Goal: Information Seeking & Learning: Learn about a topic

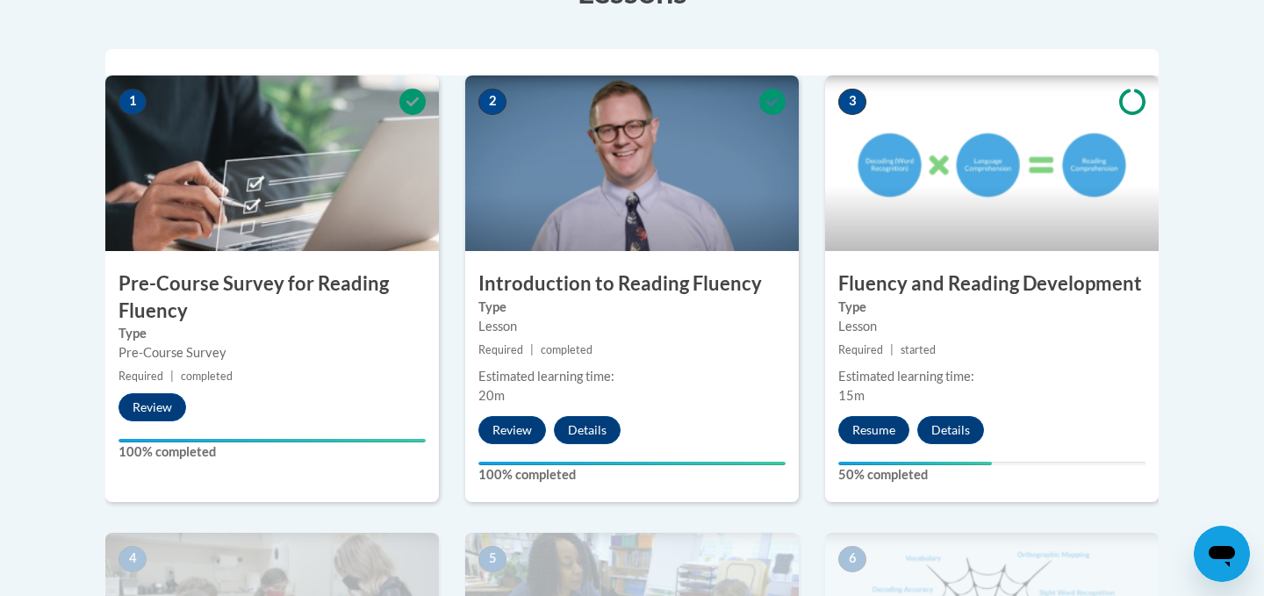
scroll to position [839, 0]
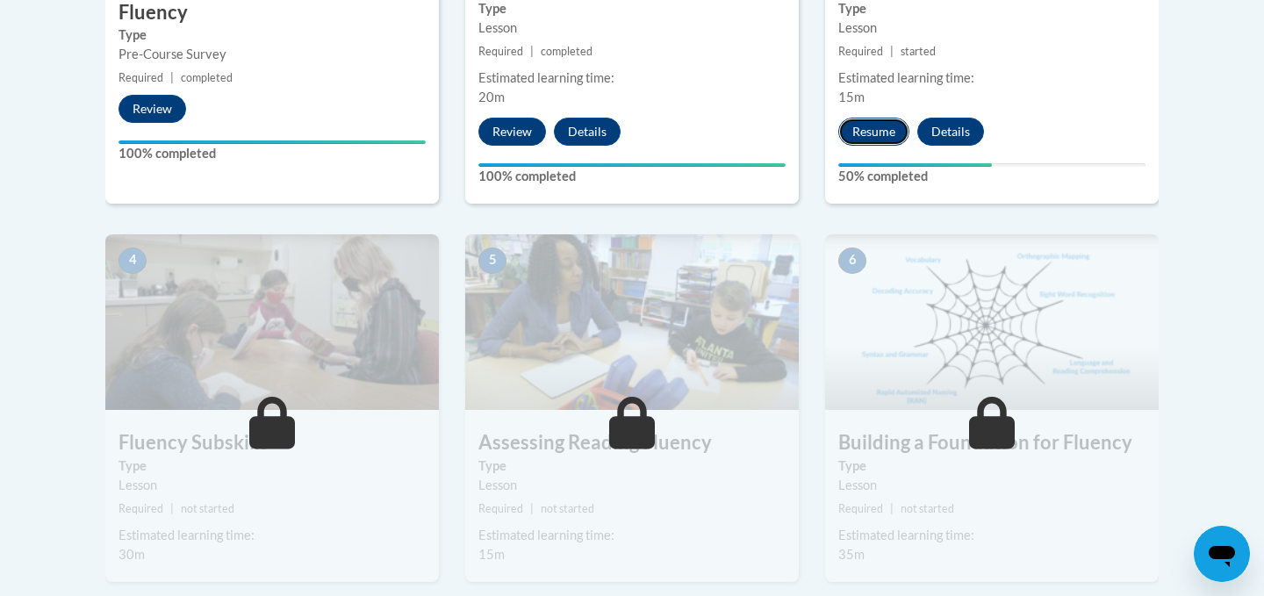
click at [877, 135] on button "Resume" at bounding box center [873, 132] width 71 height 28
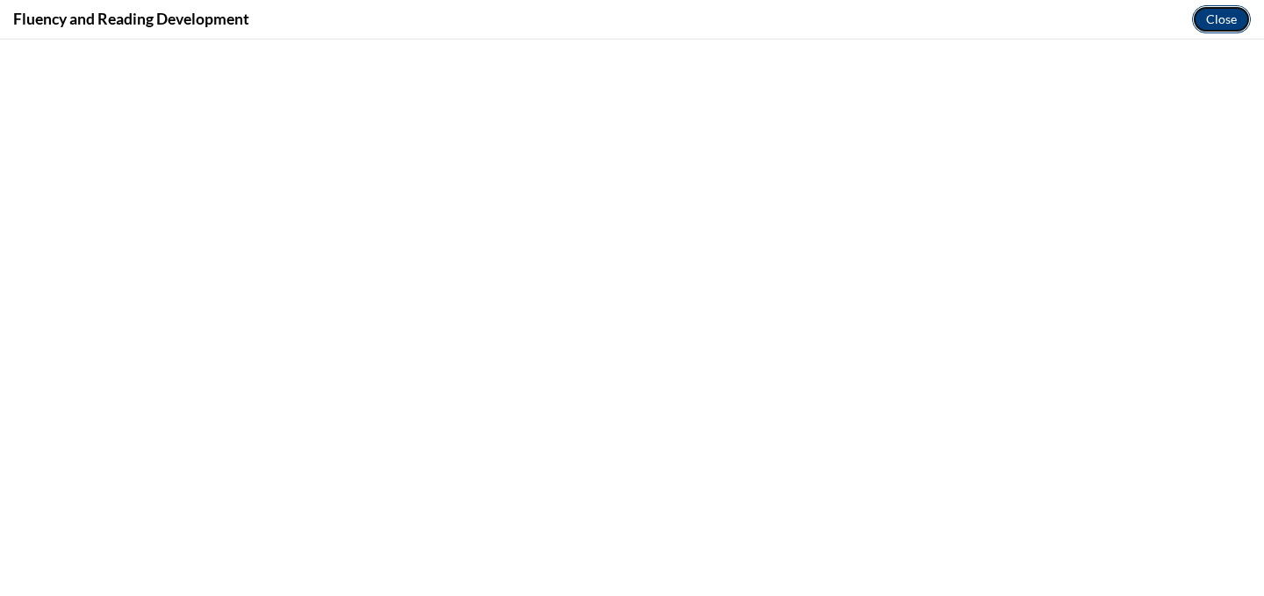
click at [1223, 28] on button "Close" at bounding box center [1221, 19] width 59 height 28
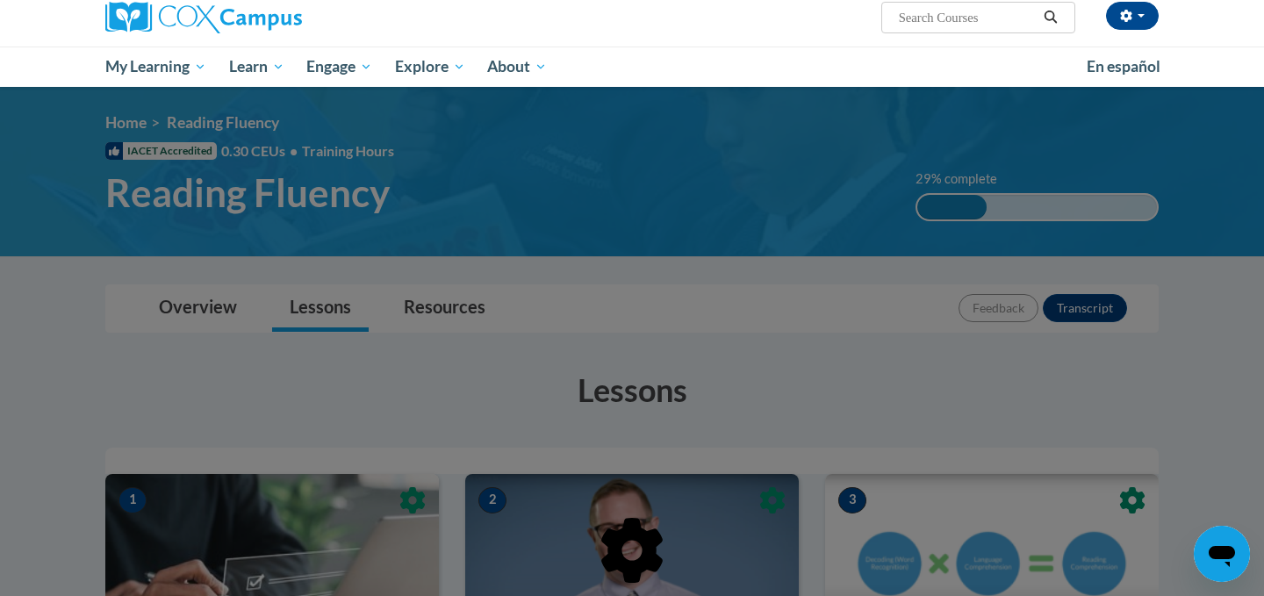
scroll to position [253, 0]
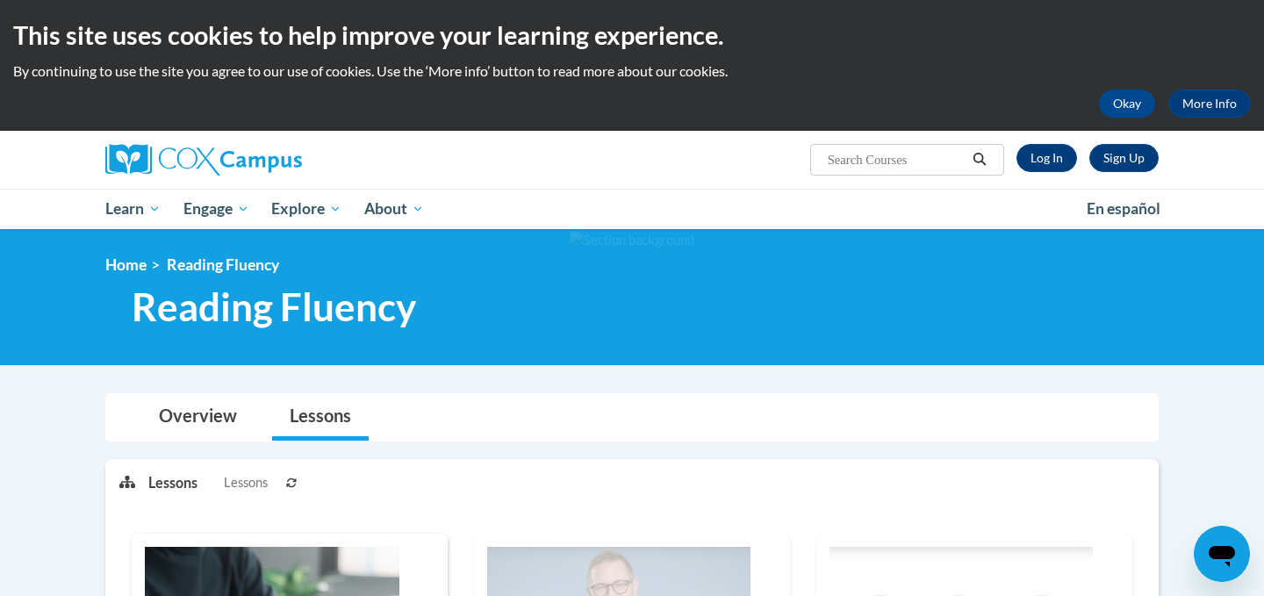
click at [1076, 167] on div "Sign Up Log In" at bounding box center [1081, 158] width 155 height 28
click at [1061, 157] on link "Log In" at bounding box center [1047, 158] width 61 height 28
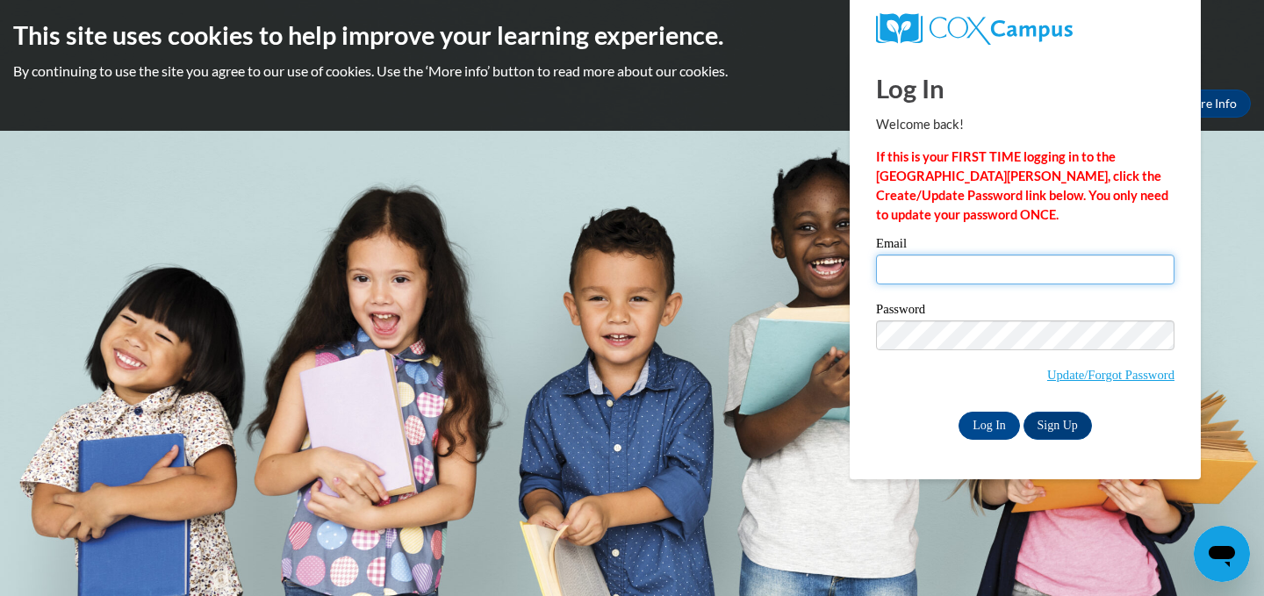
click at [959, 266] on input "Email" at bounding box center [1025, 270] width 298 height 30
type input "aklindho@go.olemiss.edu"
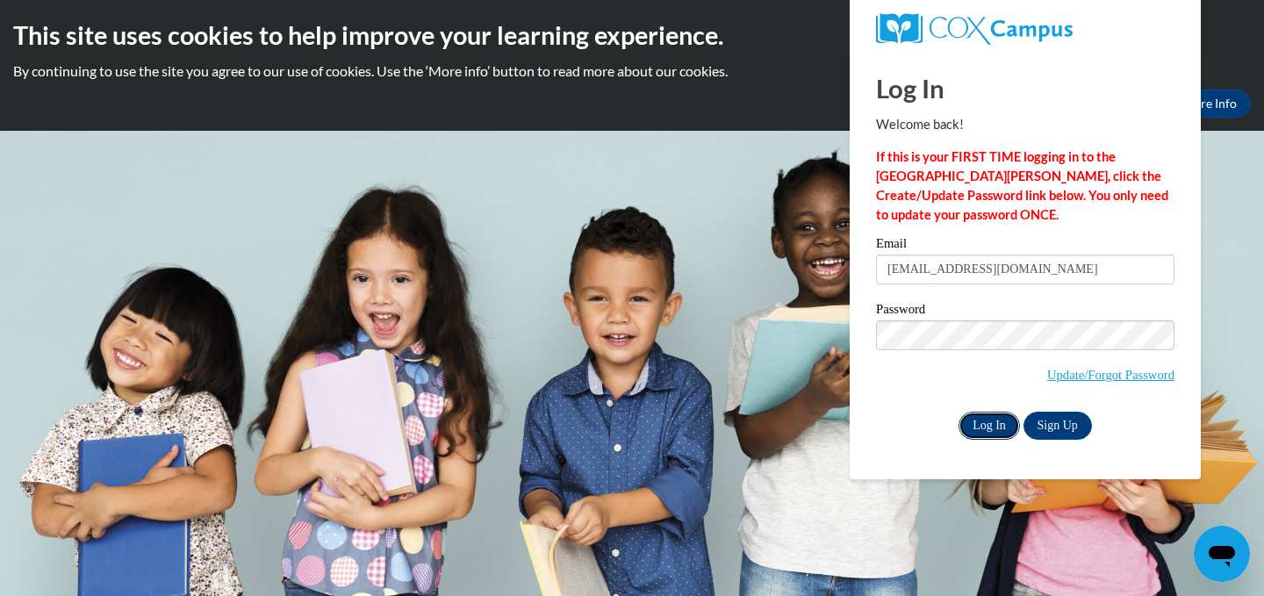
click at [995, 422] on input "Log In" at bounding box center [989, 426] width 61 height 28
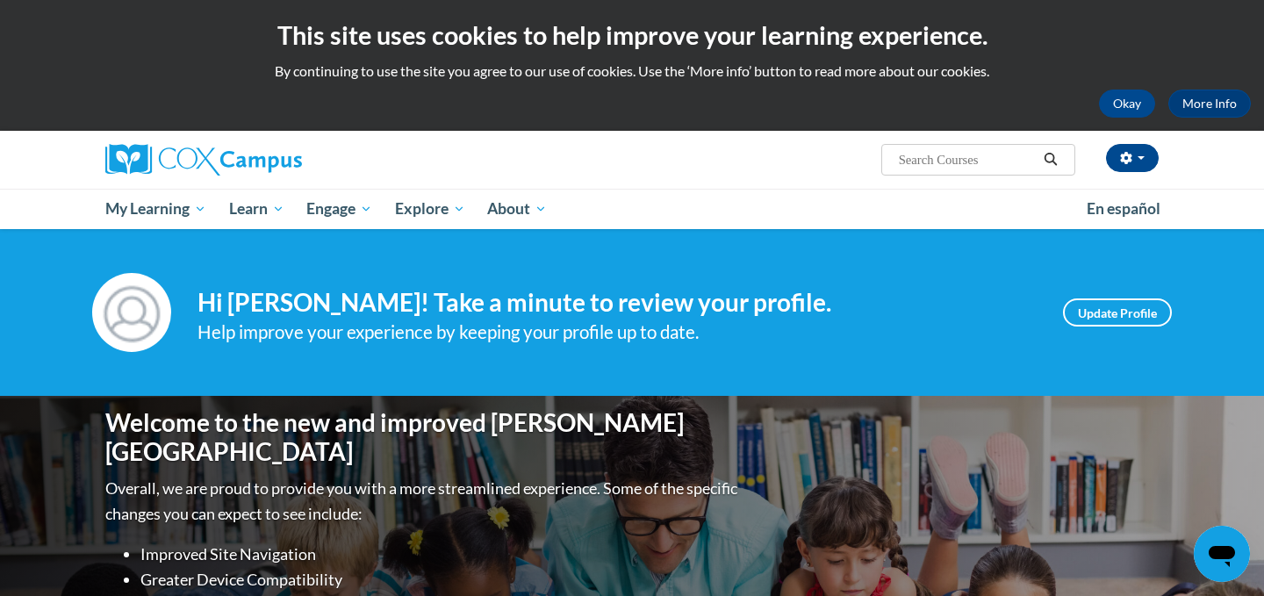
scroll to position [81, 0]
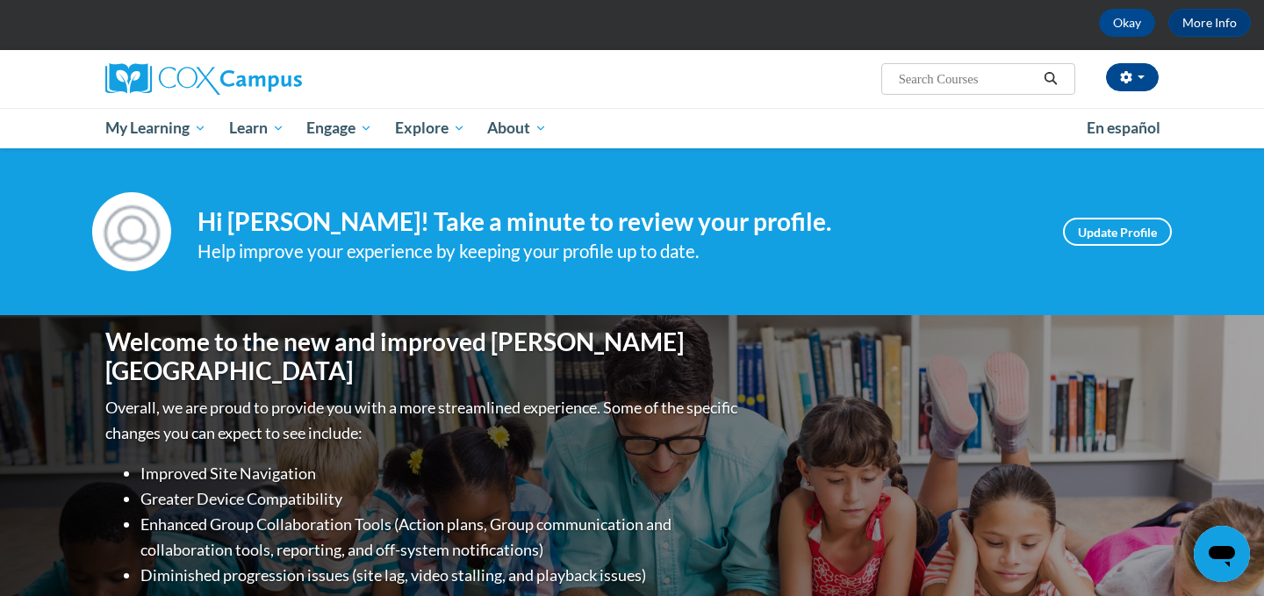
click at [923, 83] on input "Search..." at bounding box center [967, 78] width 140 height 21
type input "e"
type input "4"
type input "reading fluency"
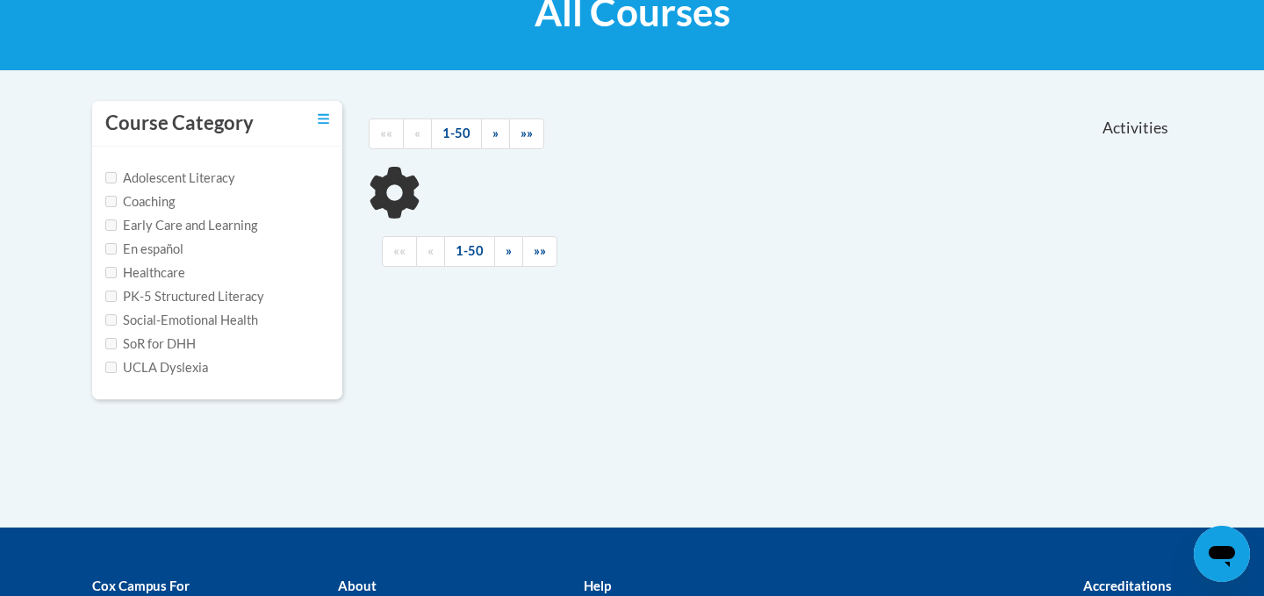
scroll to position [301, 0]
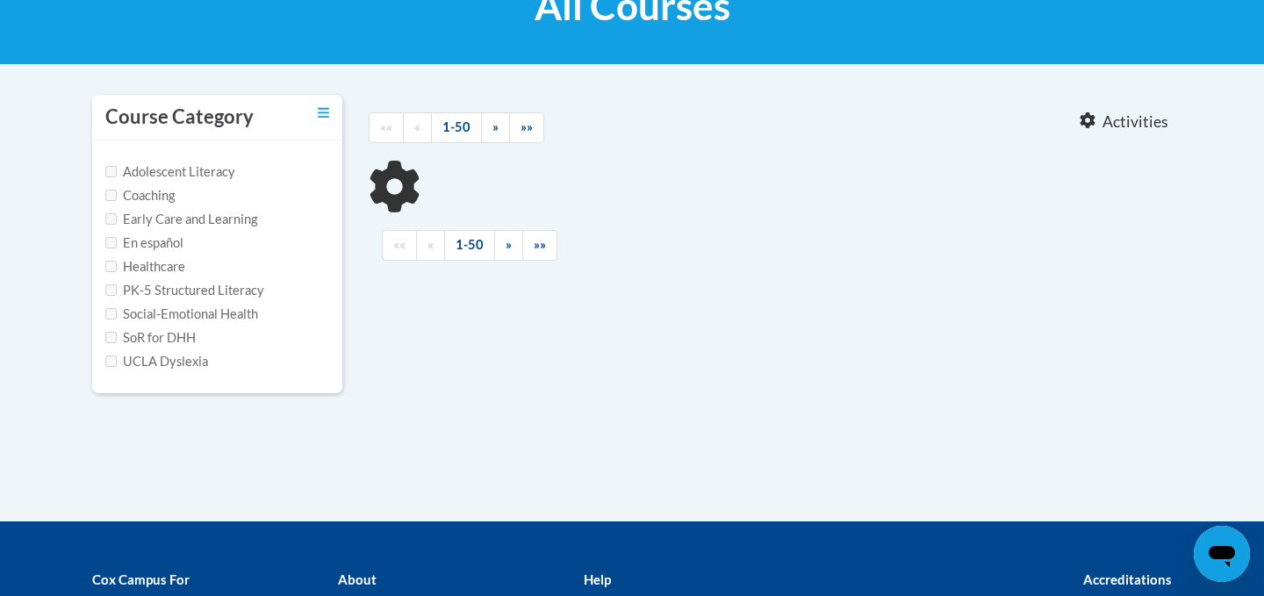
type input "reading fluency"
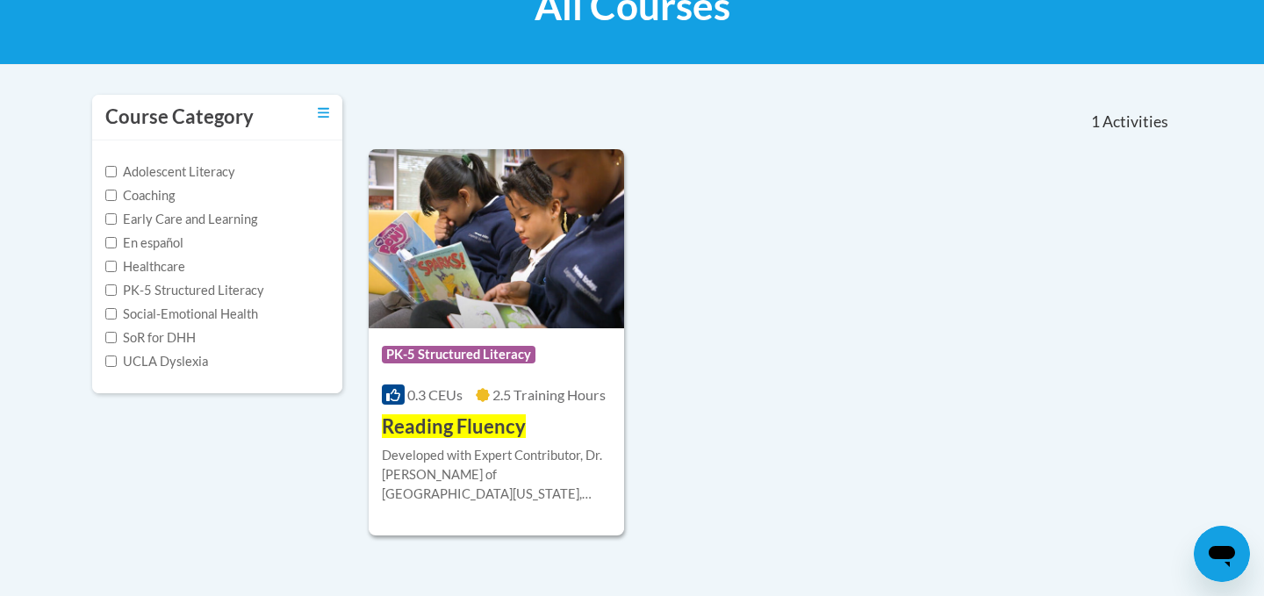
click at [479, 425] on span "Reading Fluency" at bounding box center [454, 426] width 144 height 24
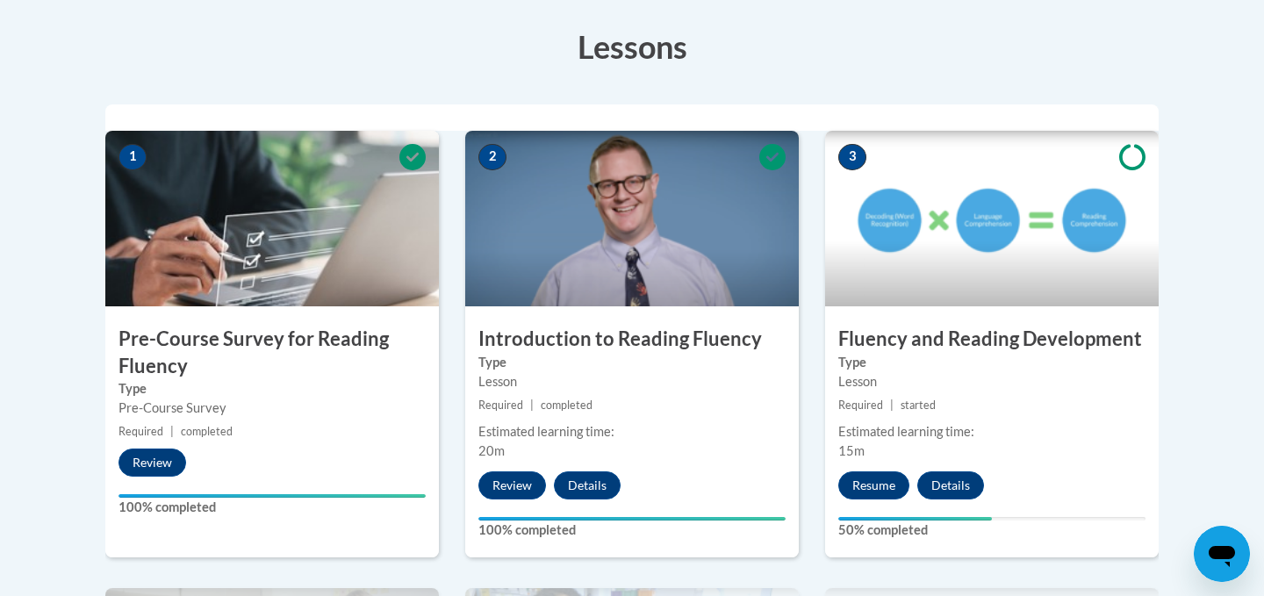
scroll to position [487, 0]
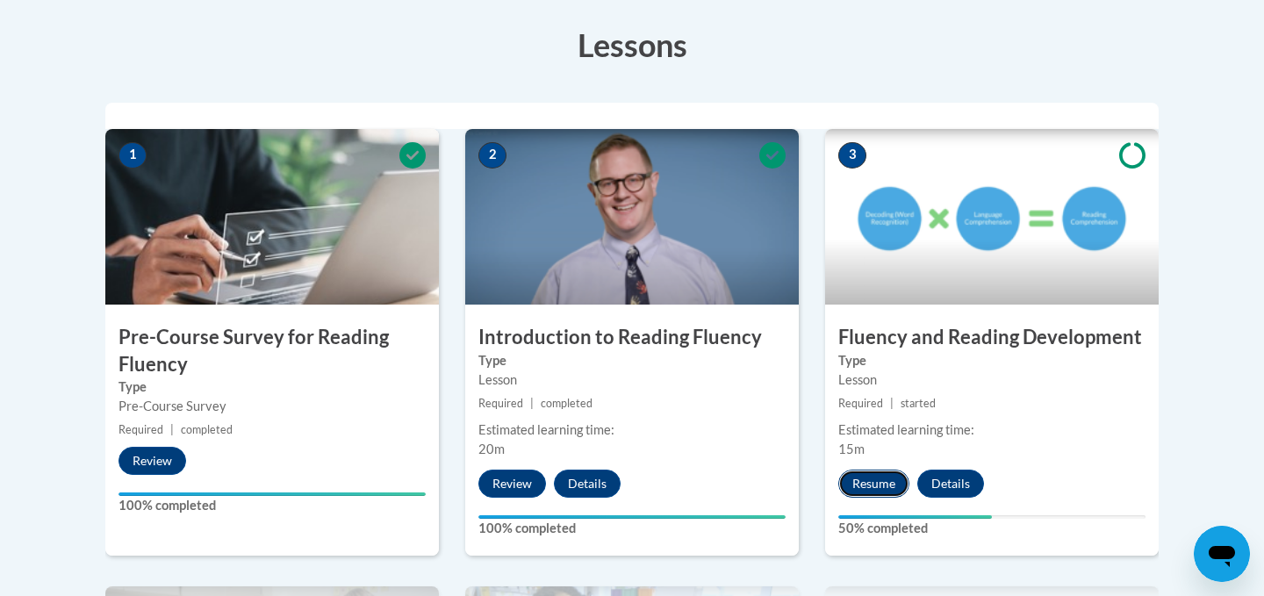
click at [852, 484] on button "Resume" at bounding box center [873, 484] width 71 height 28
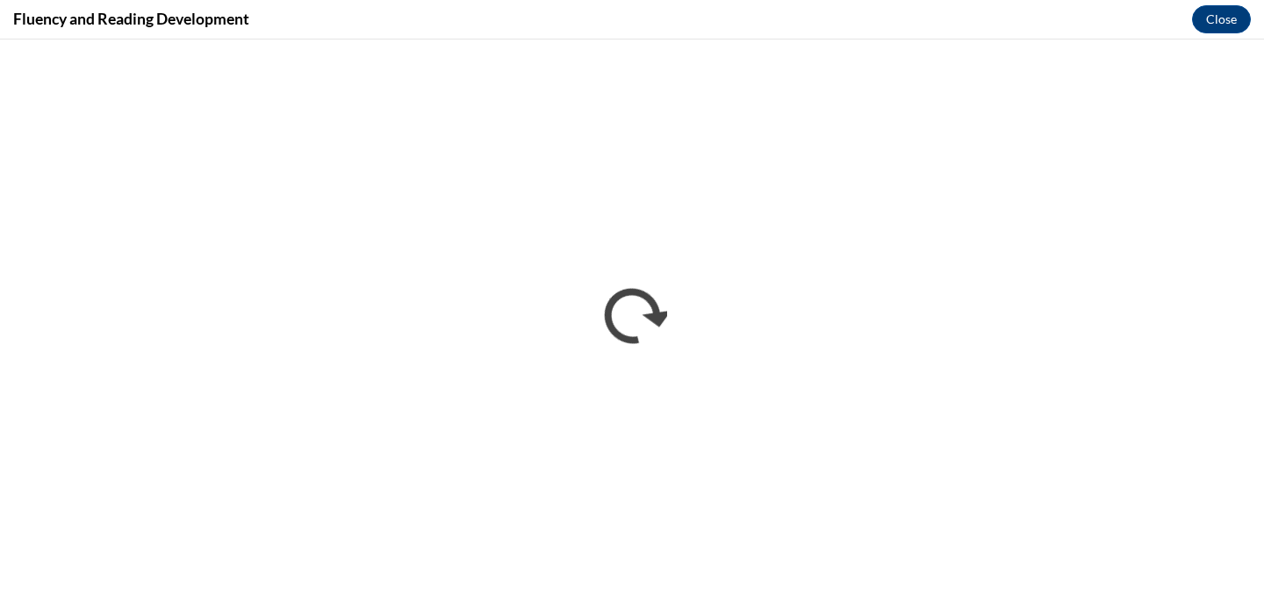
scroll to position [0, 0]
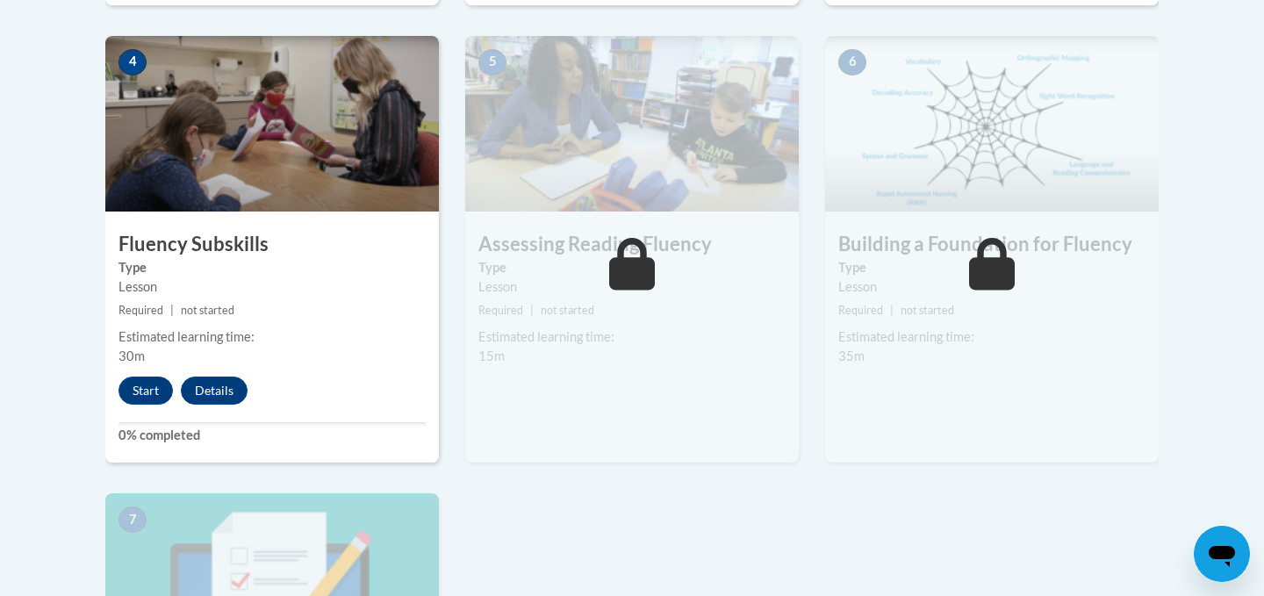
scroll to position [1038, 0]
click at [138, 392] on button "Start" at bounding box center [146, 390] width 54 height 28
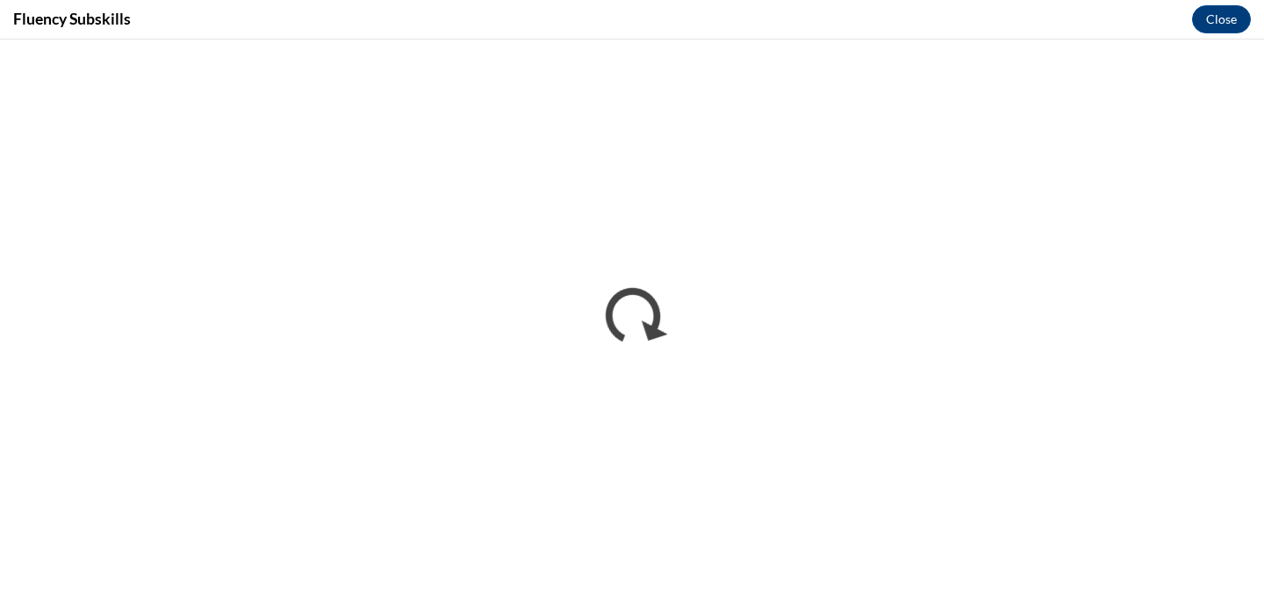
scroll to position [0, 0]
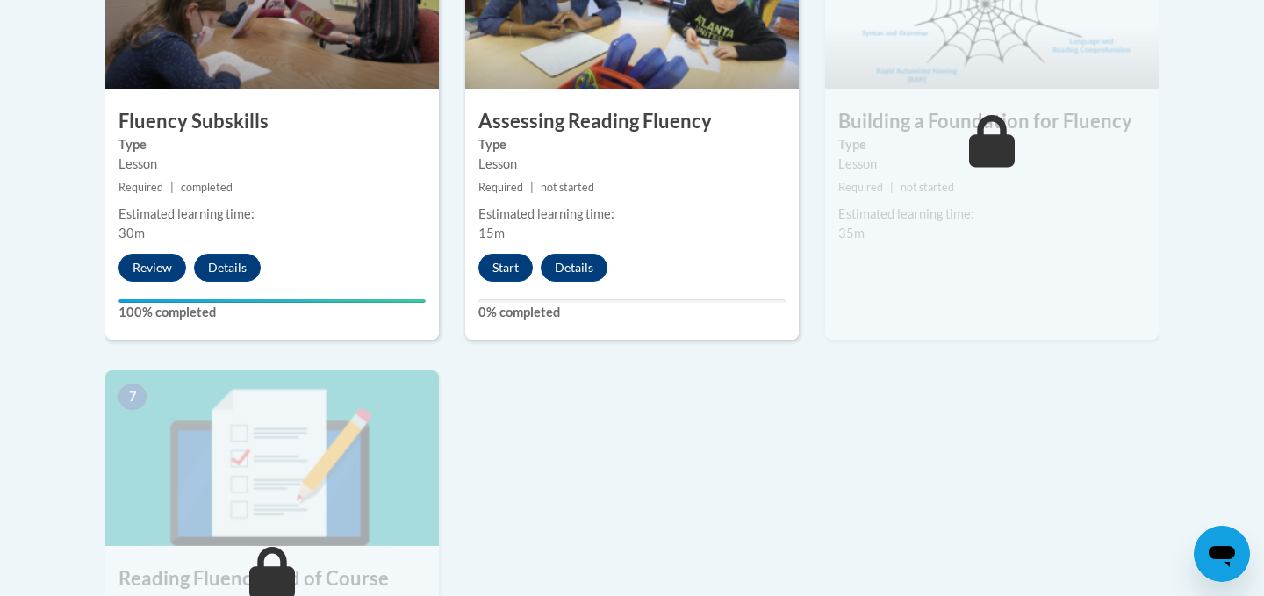
scroll to position [1164, 0]
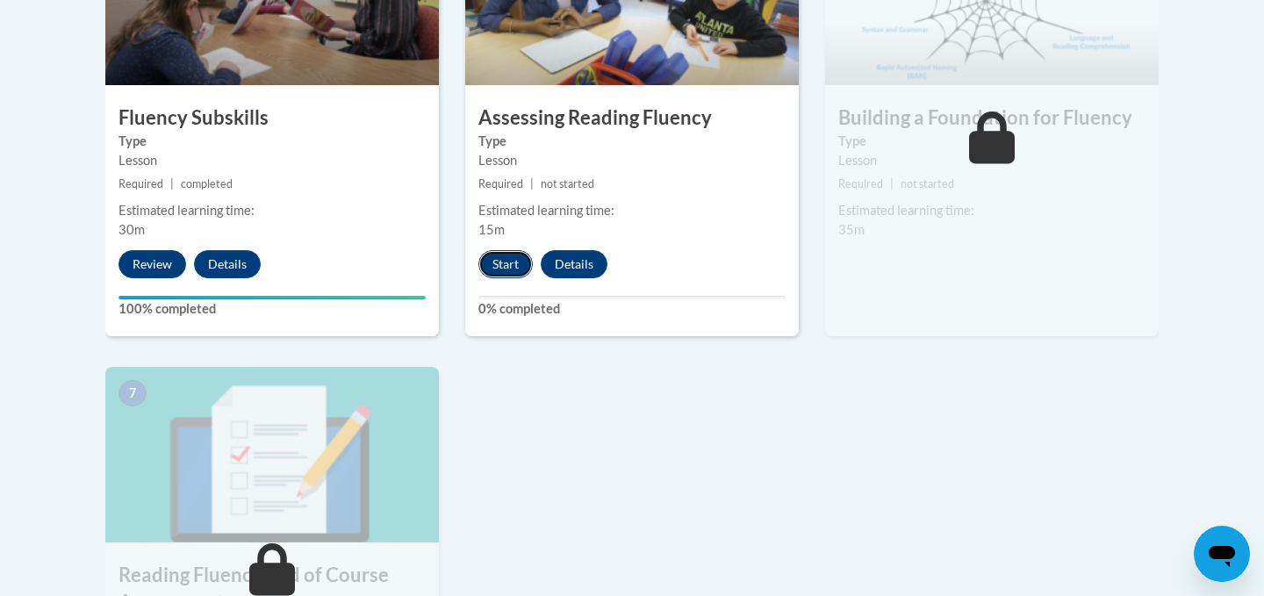
click at [505, 258] on button "Start" at bounding box center [505, 264] width 54 height 28
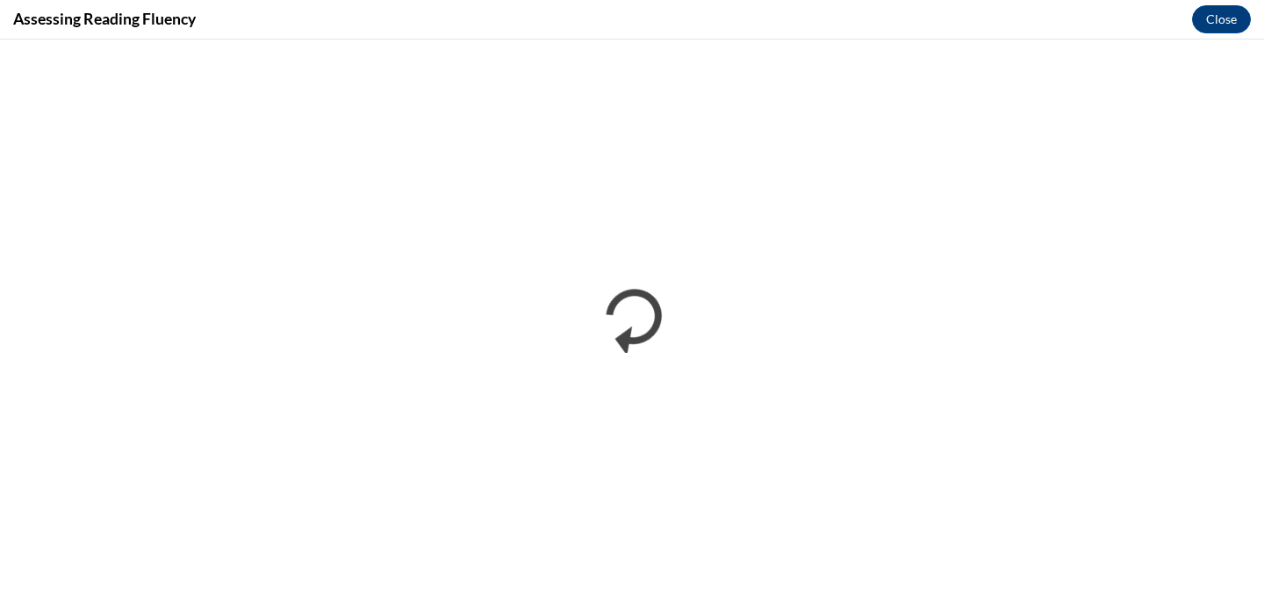
scroll to position [0, 0]
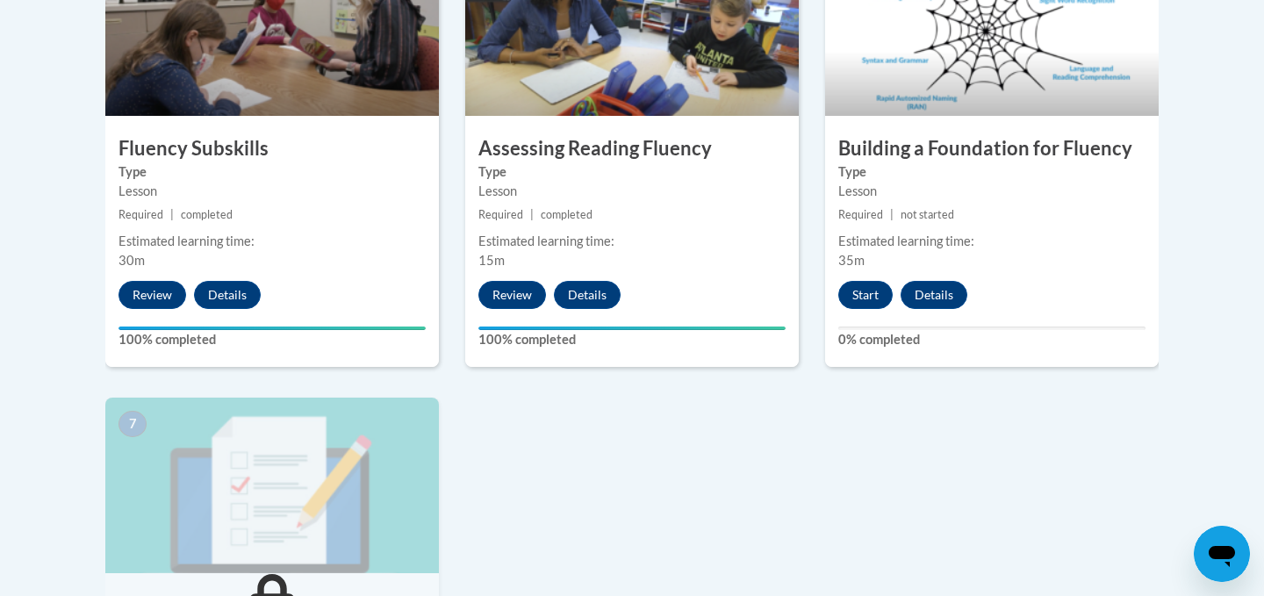
scroll to position [1153, 0]
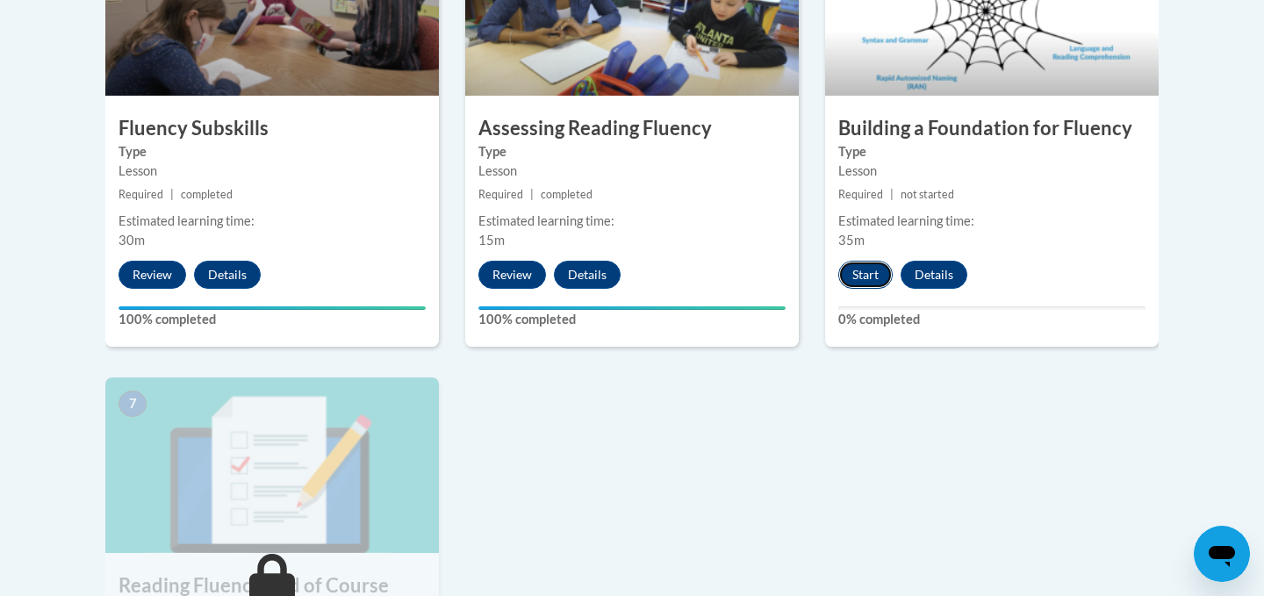
click at [868, 270] on button "Start" at bounding box center [865, 275] width 54 height 28
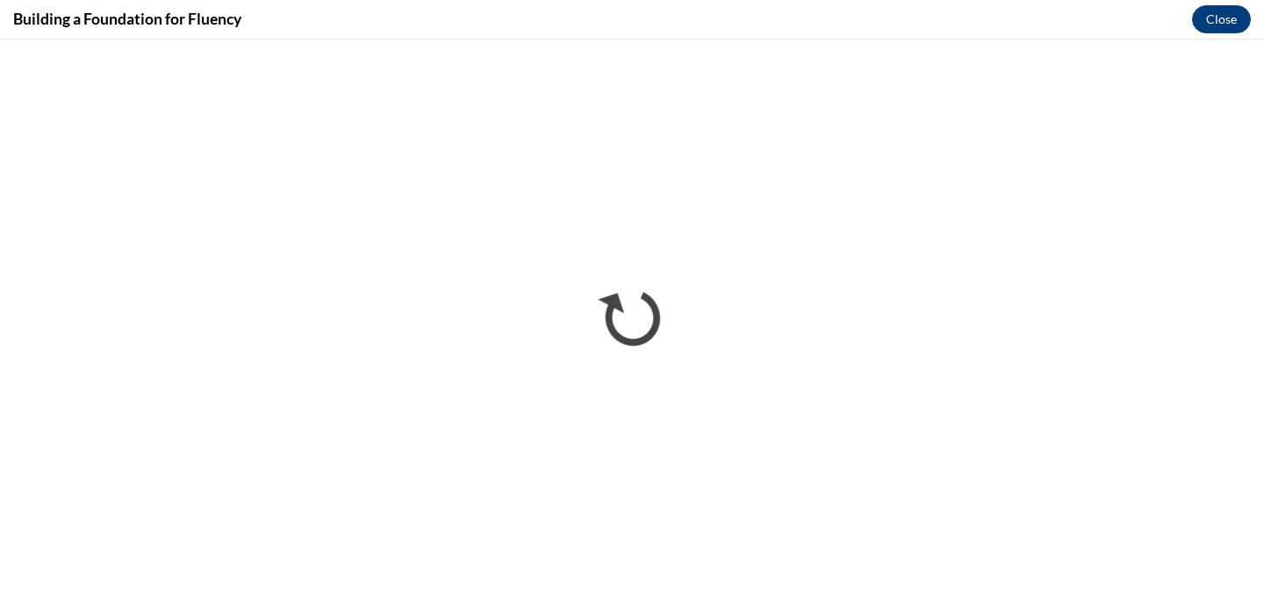
scroll to position [0, 0]
